Goal: Information Seeking & Learning: Learn about a topic

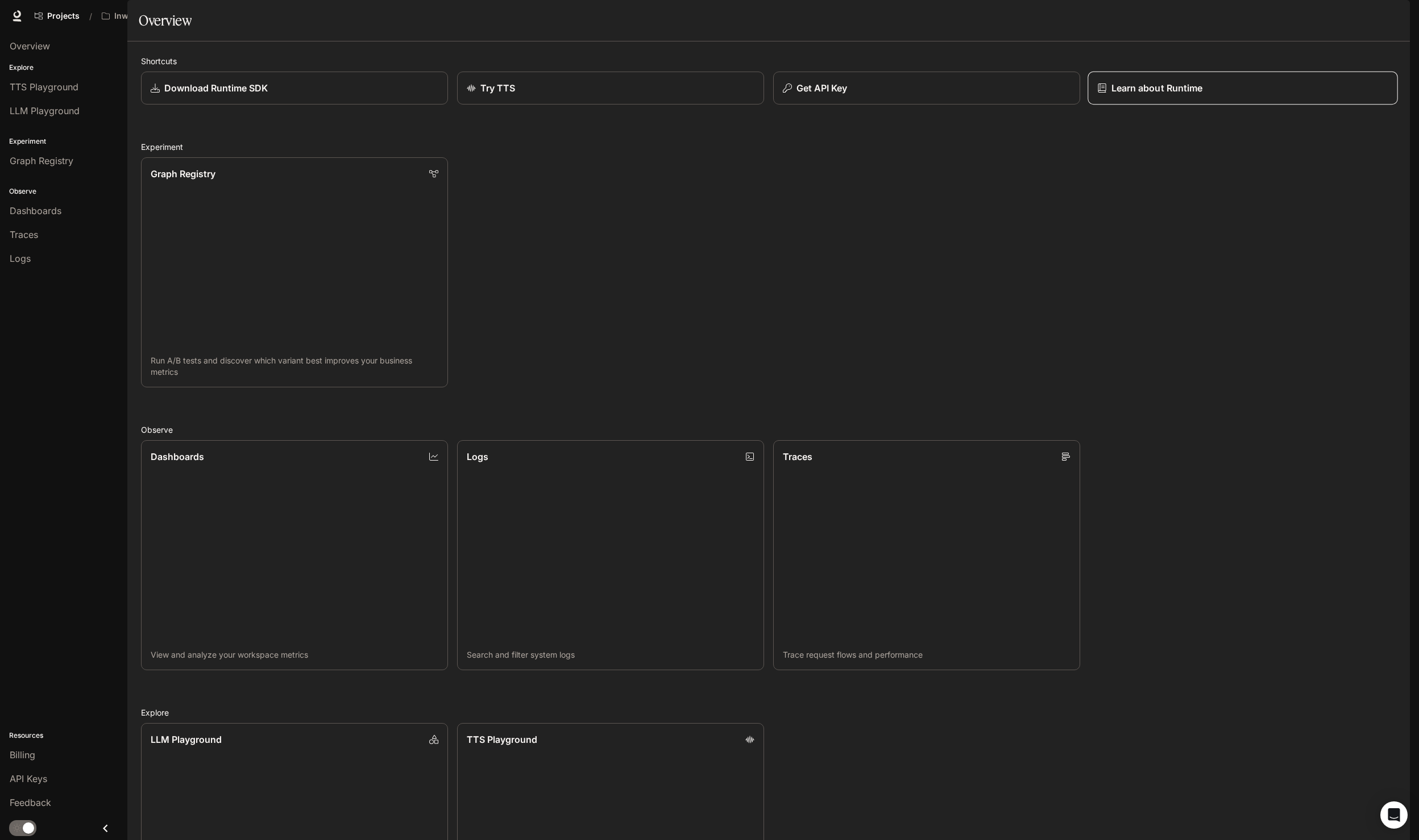
click at [1235, 95] on div "Learn about Runtime" at bounding box center [1242, 88] width 291 height 14
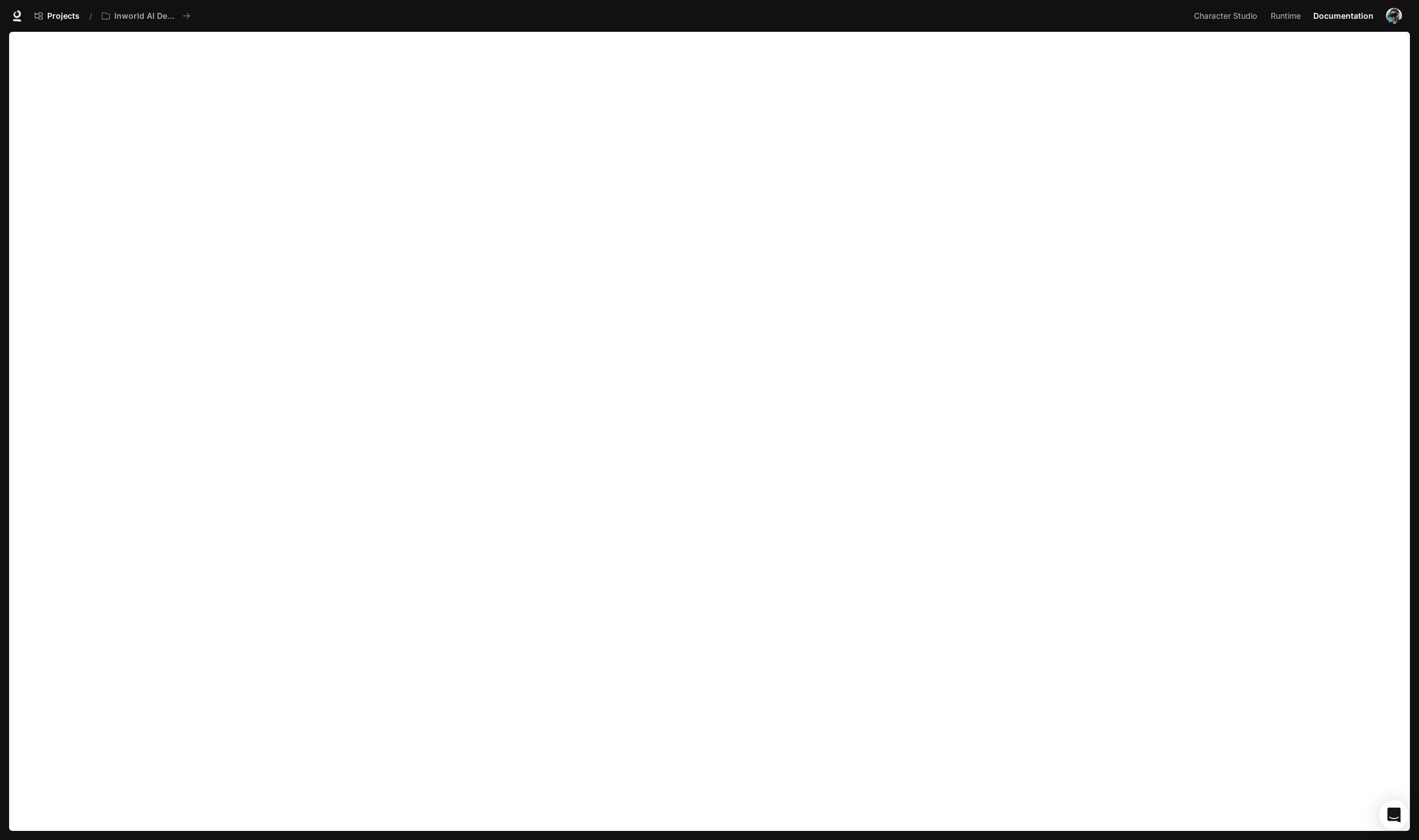
click at [1395, 809] on icon "Open Intercom Messenger" at bounding box center [1393, 815] width 13 height 15
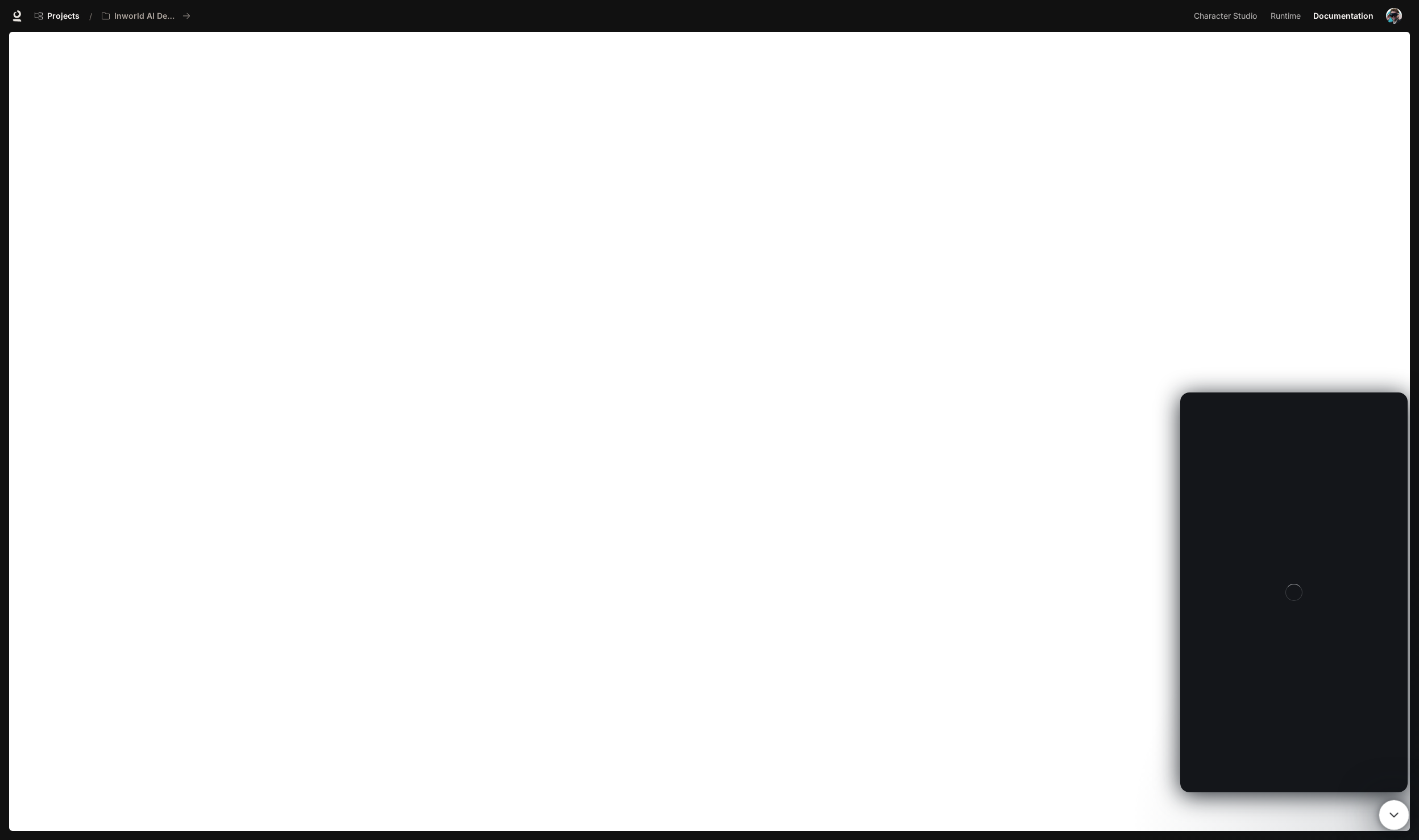
click at [1395, 811] on icon "Close Intercom Messenger" at bounding box center [1392, 813] width 8 height 5
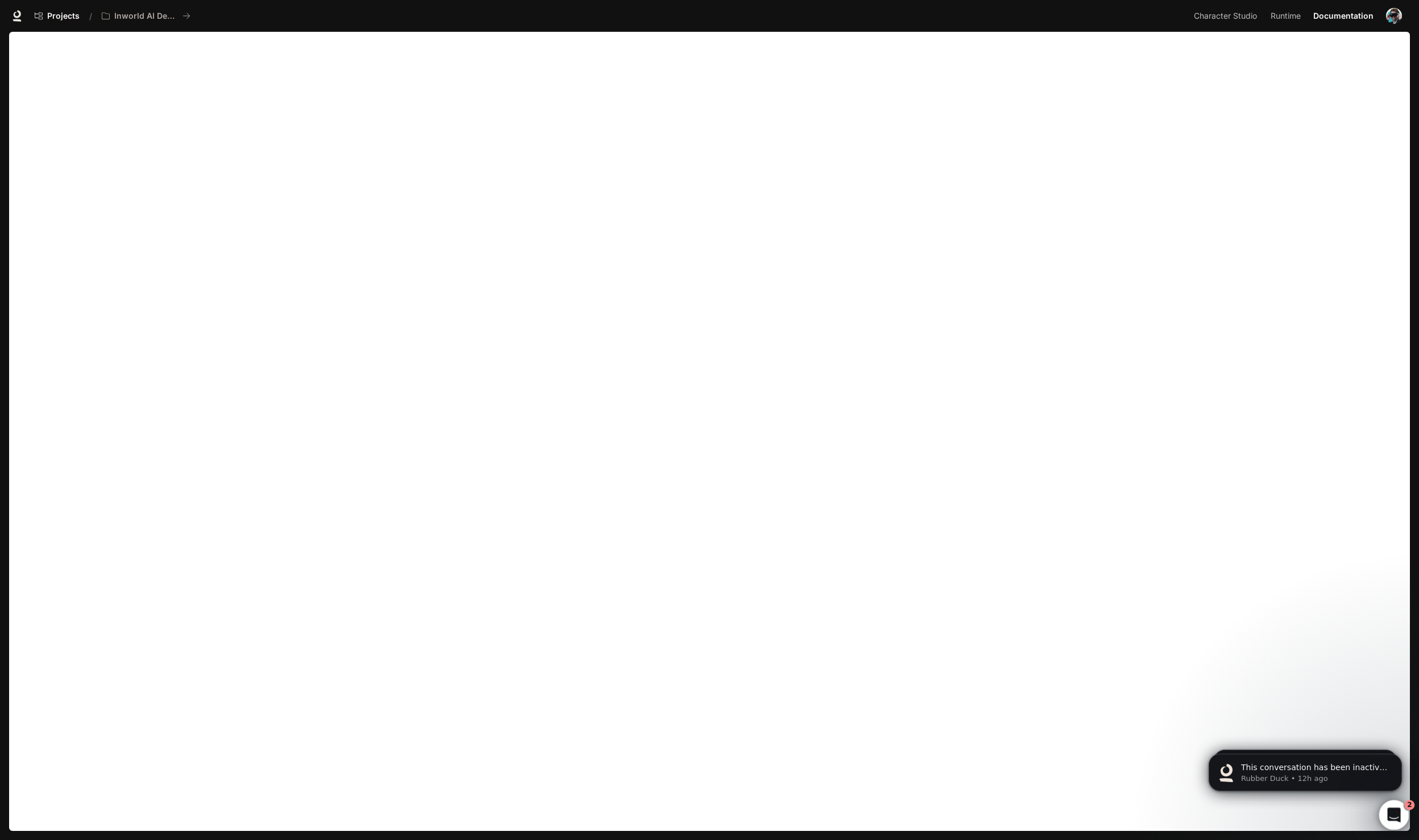
click at [1383, 810] on div "Open Intercom Messenger" at bounding box center [1392, 813] width 37 height 37
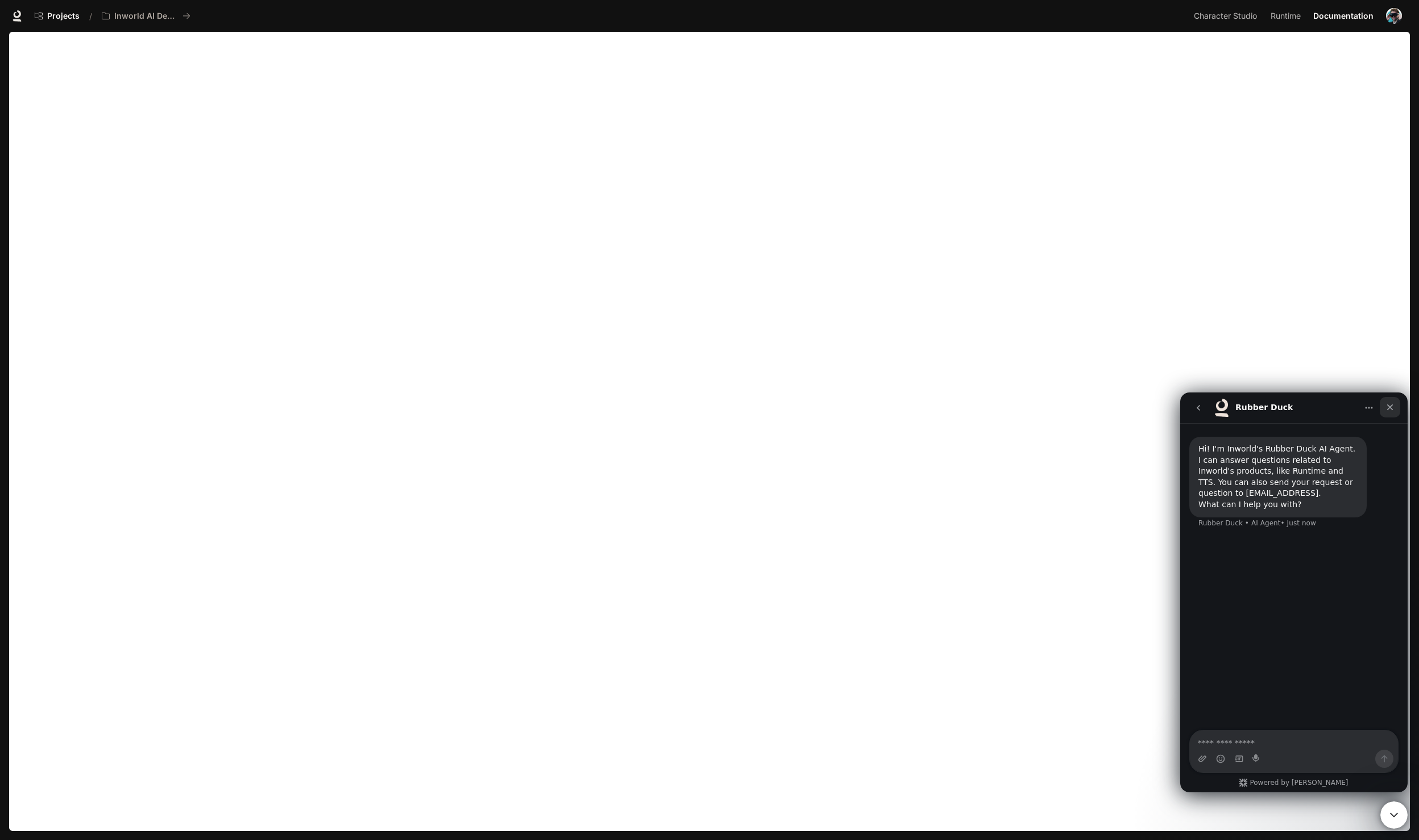
click at [1388, 403] on icon "Close" at bounding box center [1390, 408] width 9 height 9
